Goal: Task Accomplishment & Management: Manage account settings

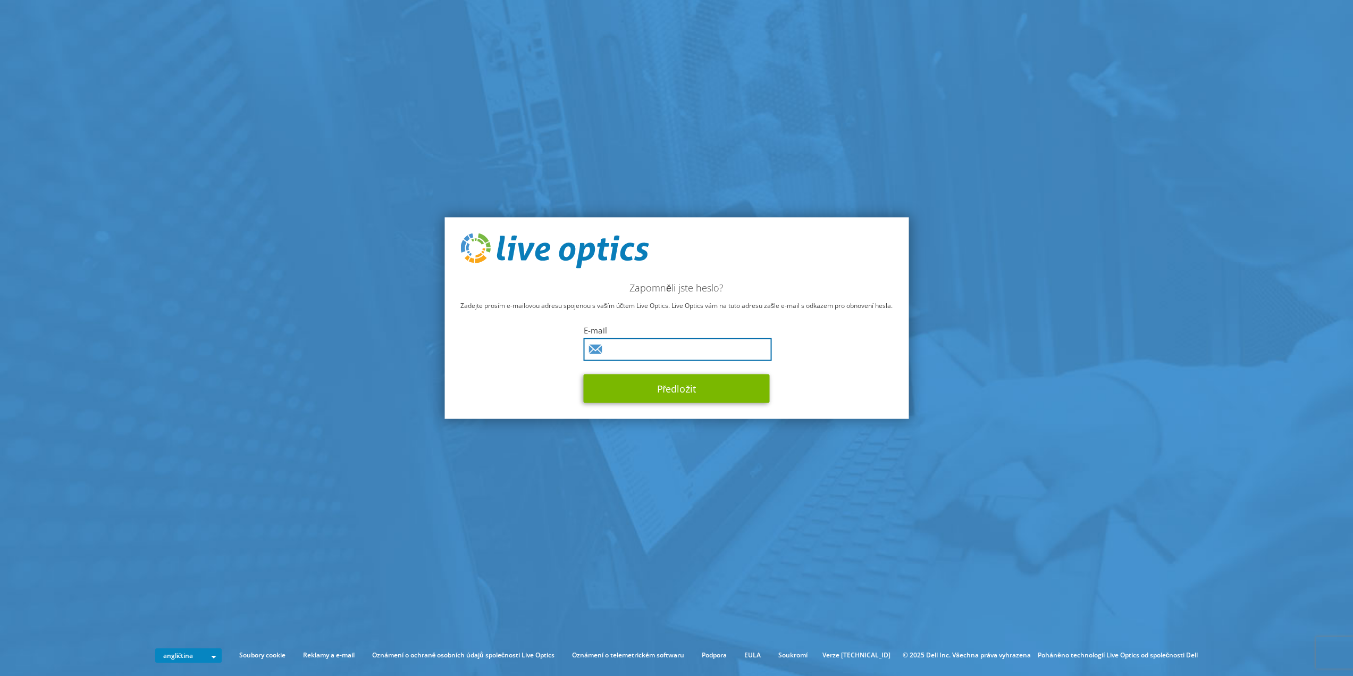
drag, startPoint x: 0, startPoint y: 0, endPoint x: 617, endPoint y: 346, distance: 707.1
click at [612, 346] on input "text" at bounding box center [678, 349] width 188 height 23
type input "[PERSON_NAME][EMAIL_ADDRESS][PERSON_NAME][DOMAIN_NAME]"
click at [690, 386] on font "Předložit" at bounding box center [676, 388] width 39 height 13
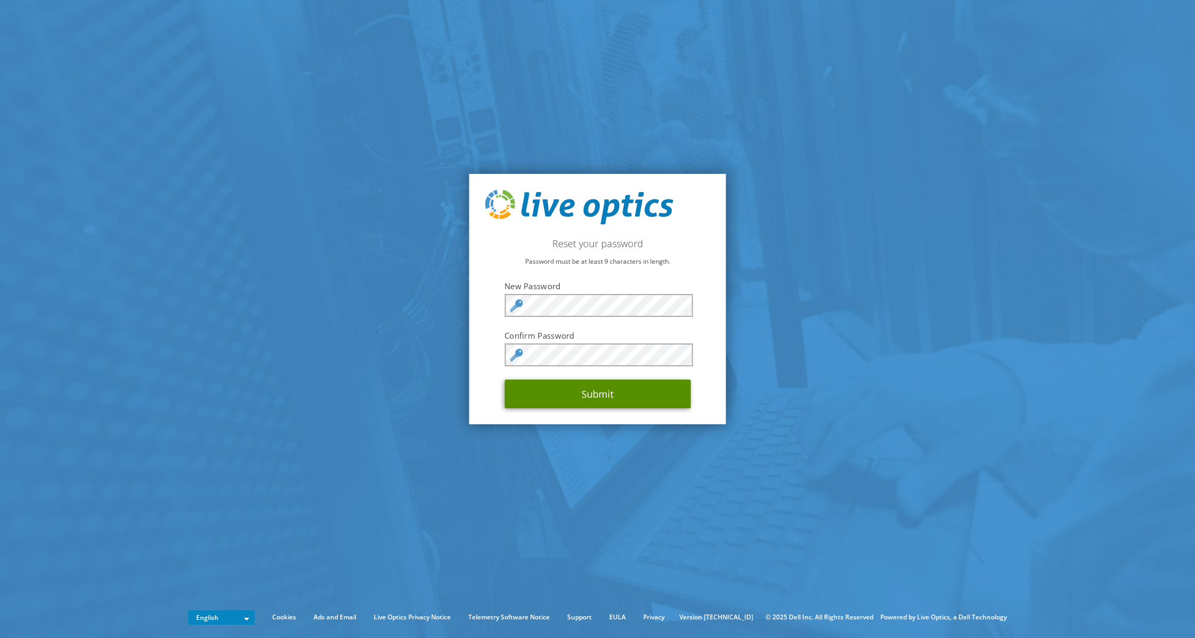
click at [575, 391] on button "Submit" at bounding box center [597, 394] width 186 height 29
